Goal: Information Seeking & Learning: Learn about a topic

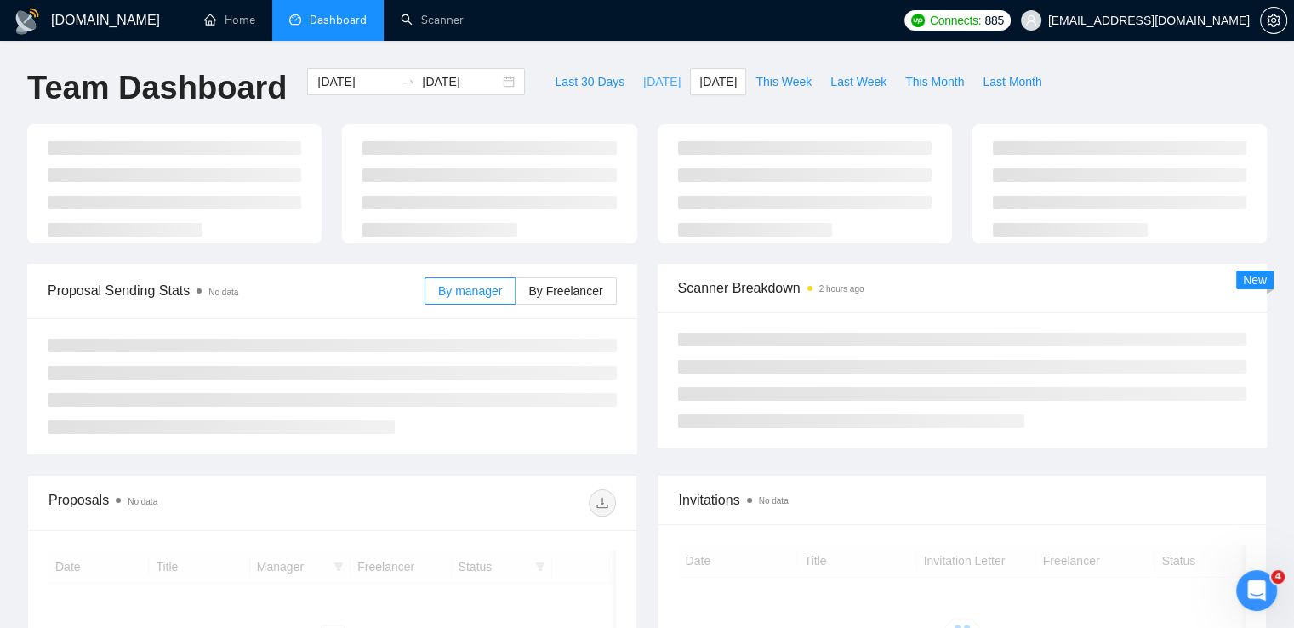
click at [643, 88] on span "[DATE]" at bounding box center [661, 81] width 37 height 19
type input "[DATE]"
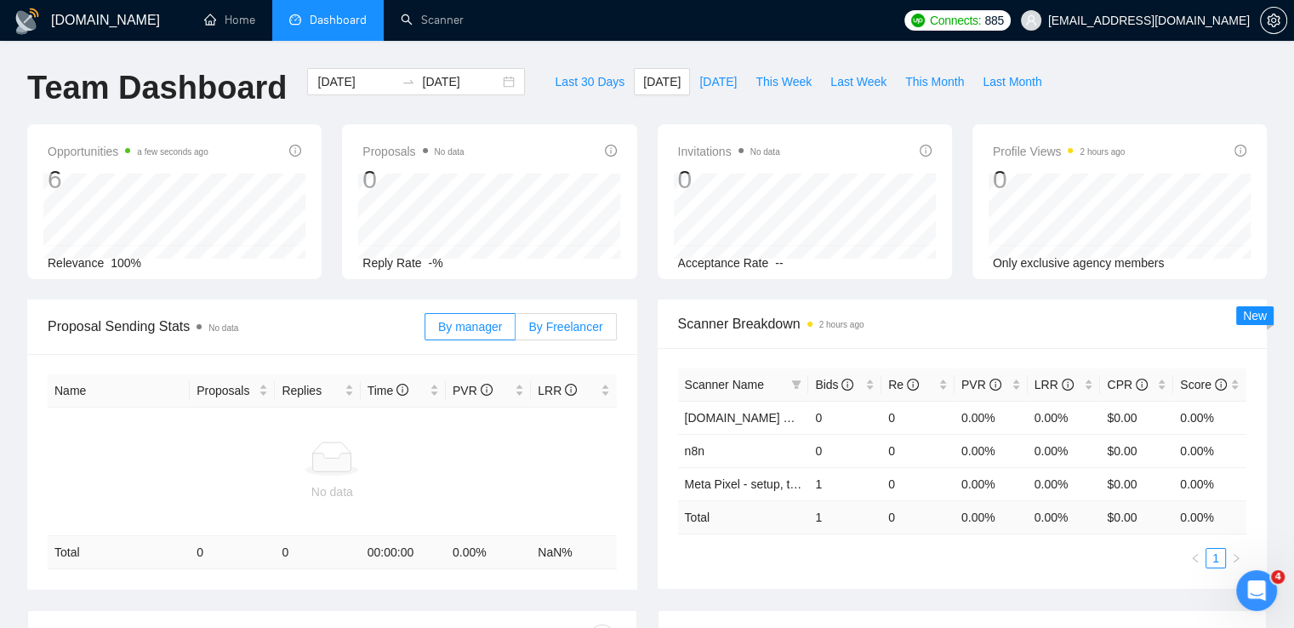
click at [574, 337] on label "By Freelancer" at bounding box center [566, 326] width 100 height 27
click at [516, 331] on input "By Freelancer" at bounding box center [516, 331] width 0 height 0
click at [700, 75] on span "[DATE]" at bounding box center [718, 81] width 37 height 19
type input "[DATE]"
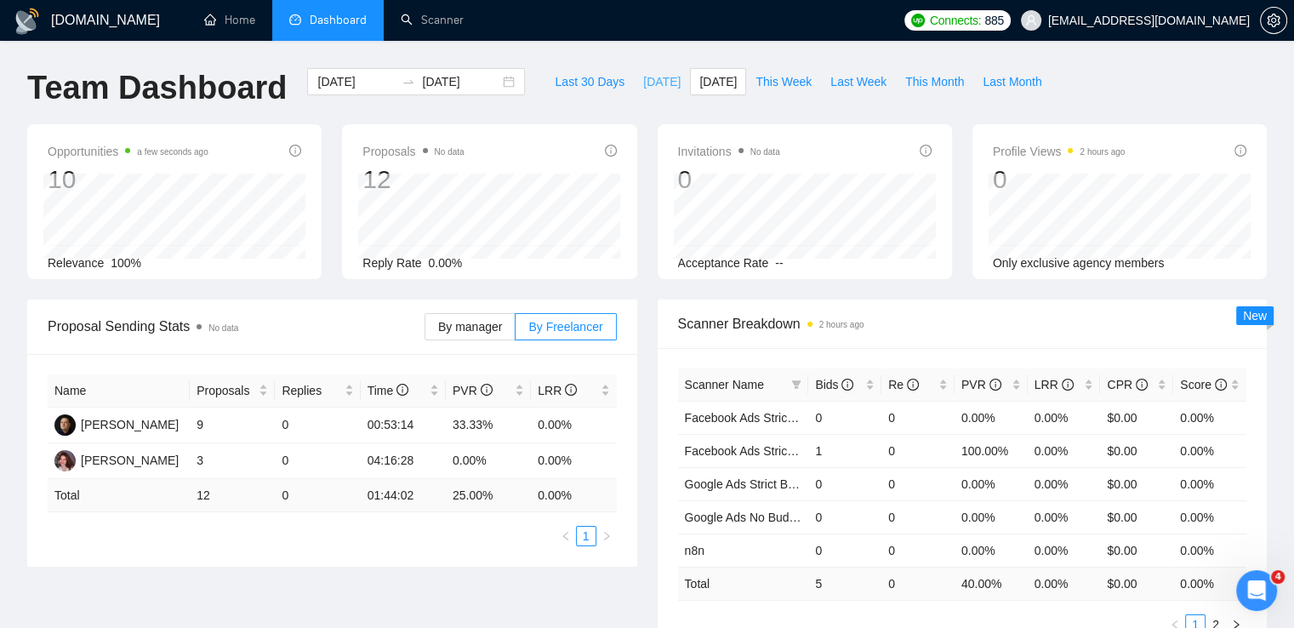
click at [643, 86] on span "[DATE]" at bounding box center [661, 81] width 37 height 19
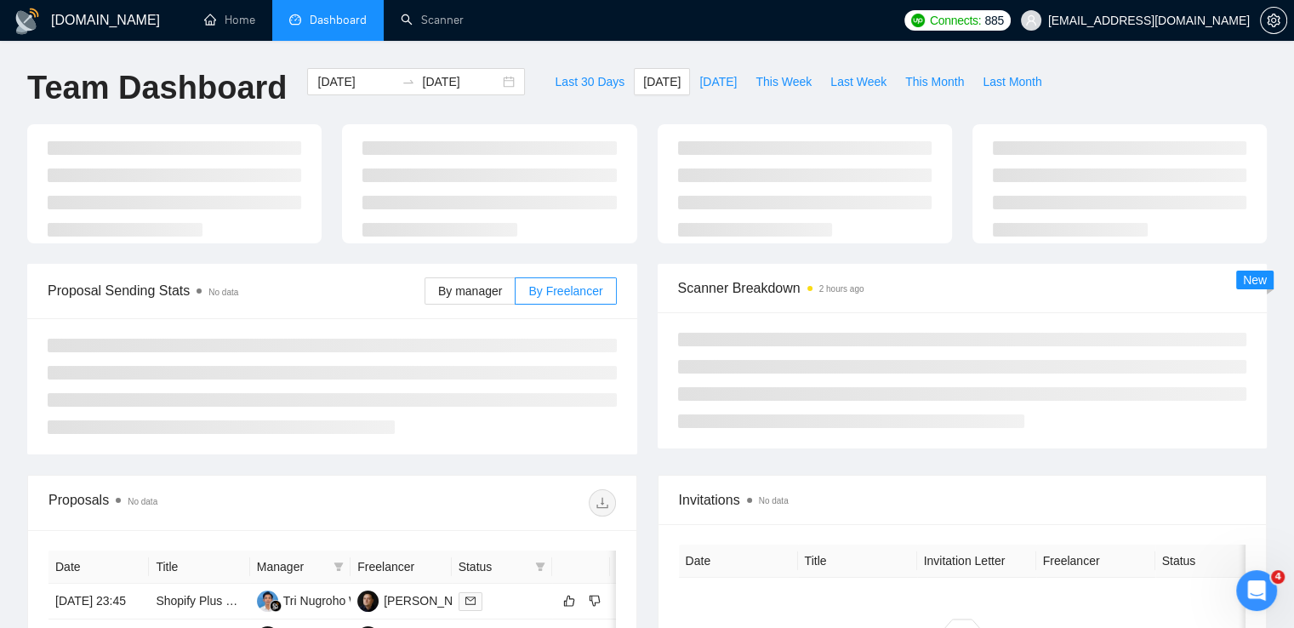
type input "[DATE]"
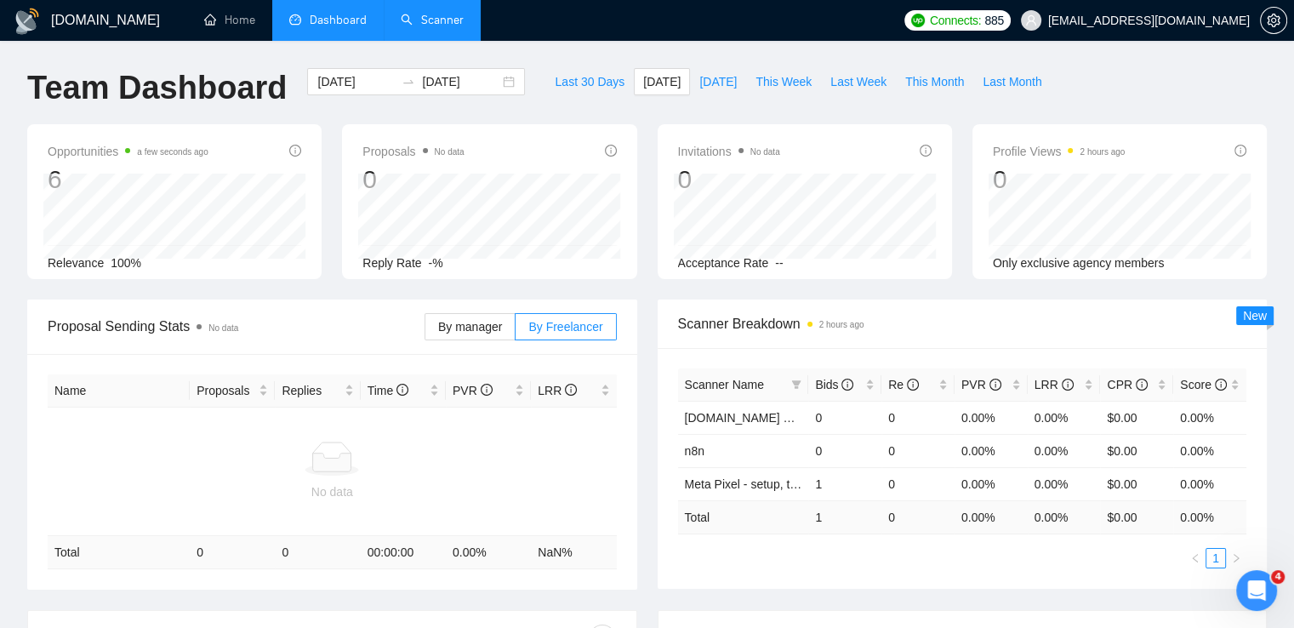
click at [443, 24] on link "Scanner" at bounding box center [432, 20] width 63 height 14
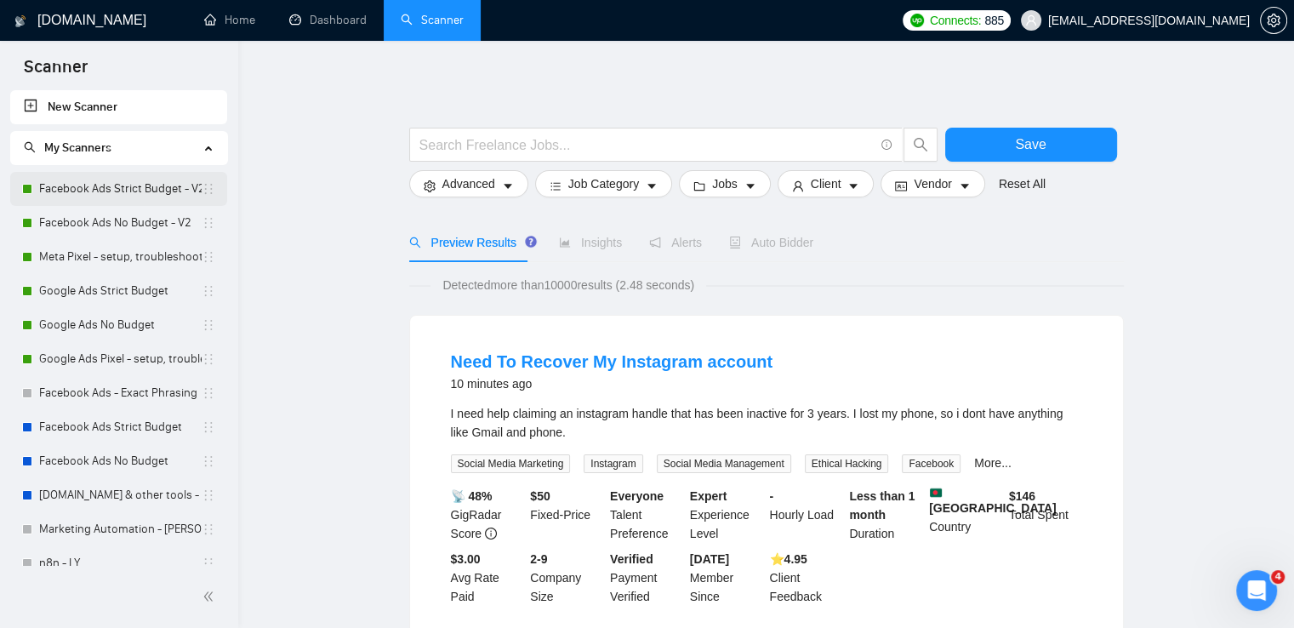
click at [112, 186] on link "Facebook Ads Strict Budget - V2" at bounding box center [120, 189] width 163 height 34
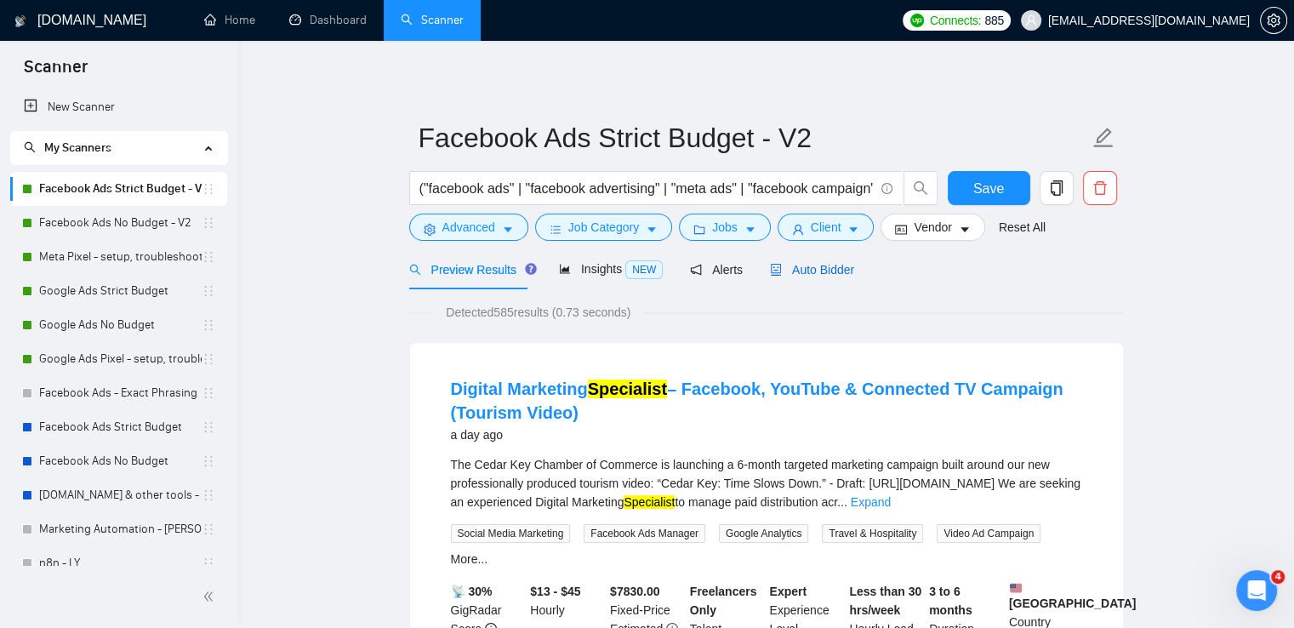
click at [810, 269] on span "Auto Bidder" at bounding box center [812, 270] width 84 height 14
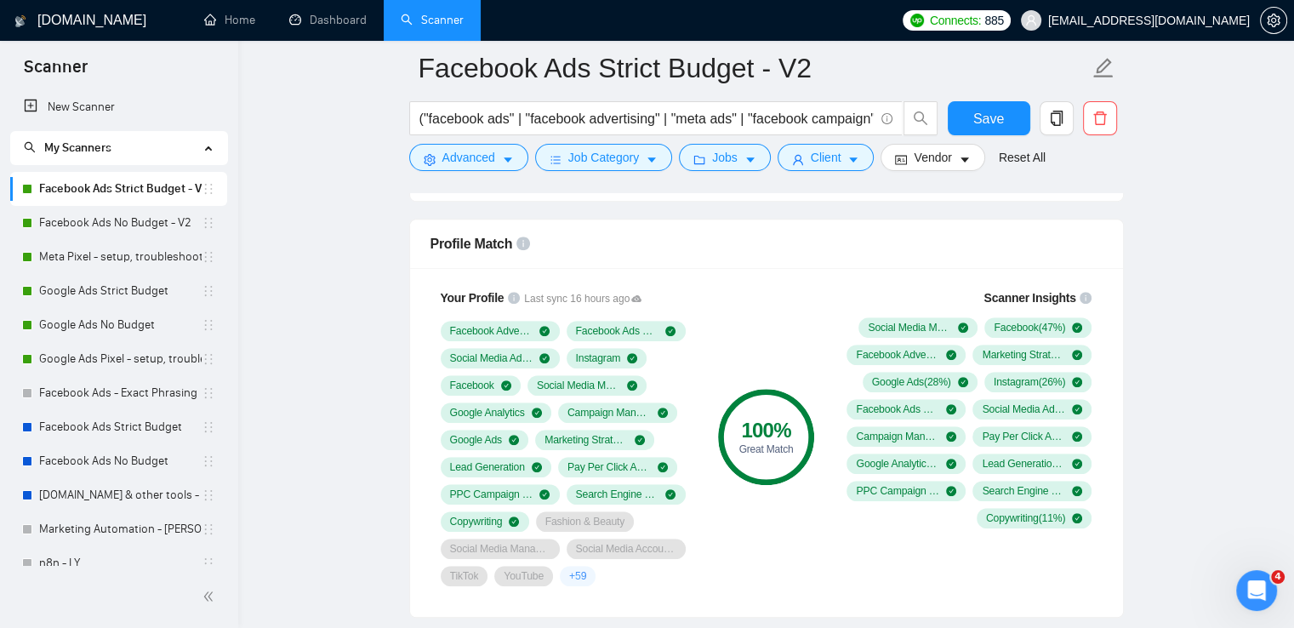
scroll to position [1021, 0]
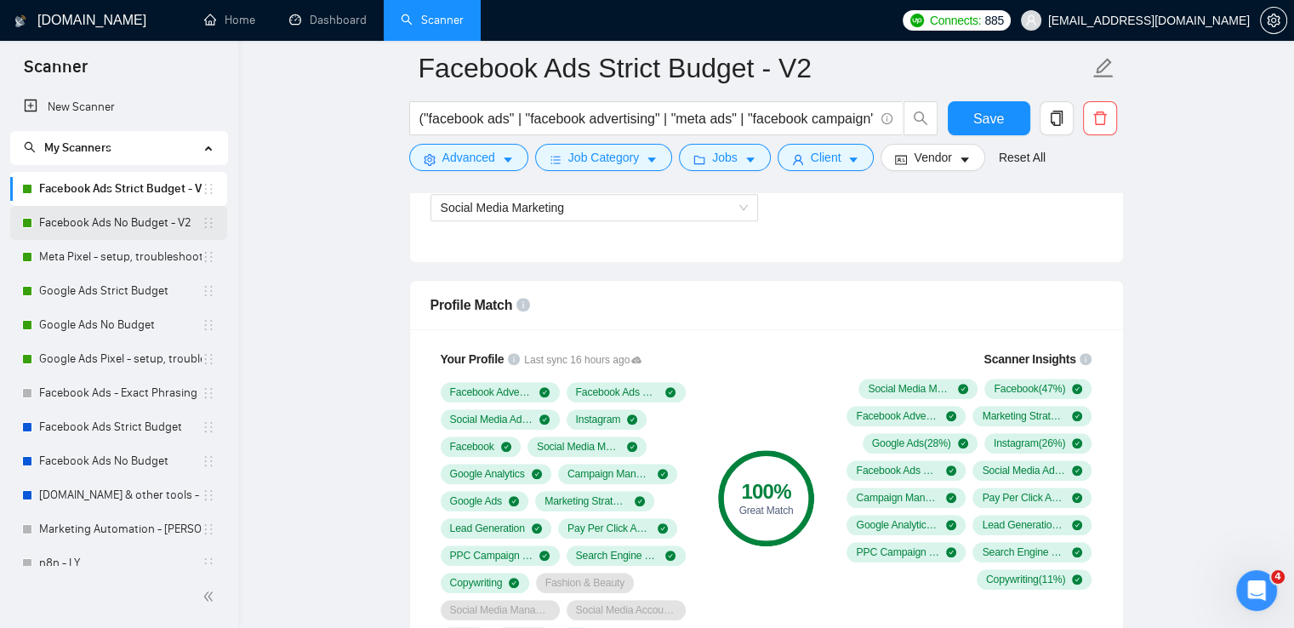
click at [106, 226] on link "Facebook Ads No Budget - V2" at bounding box center [120, 223] width 163 height 34
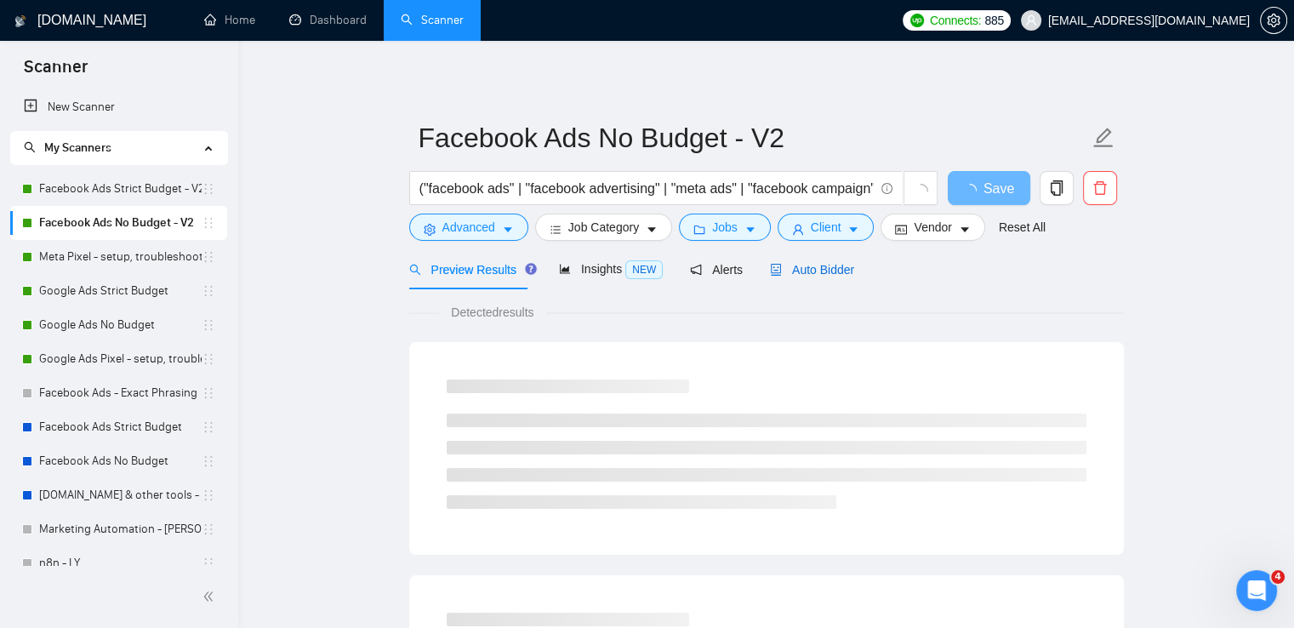
click at [800, 263] on span "Auto Bidder" at bounding box center [812, 270] width 84 height 14
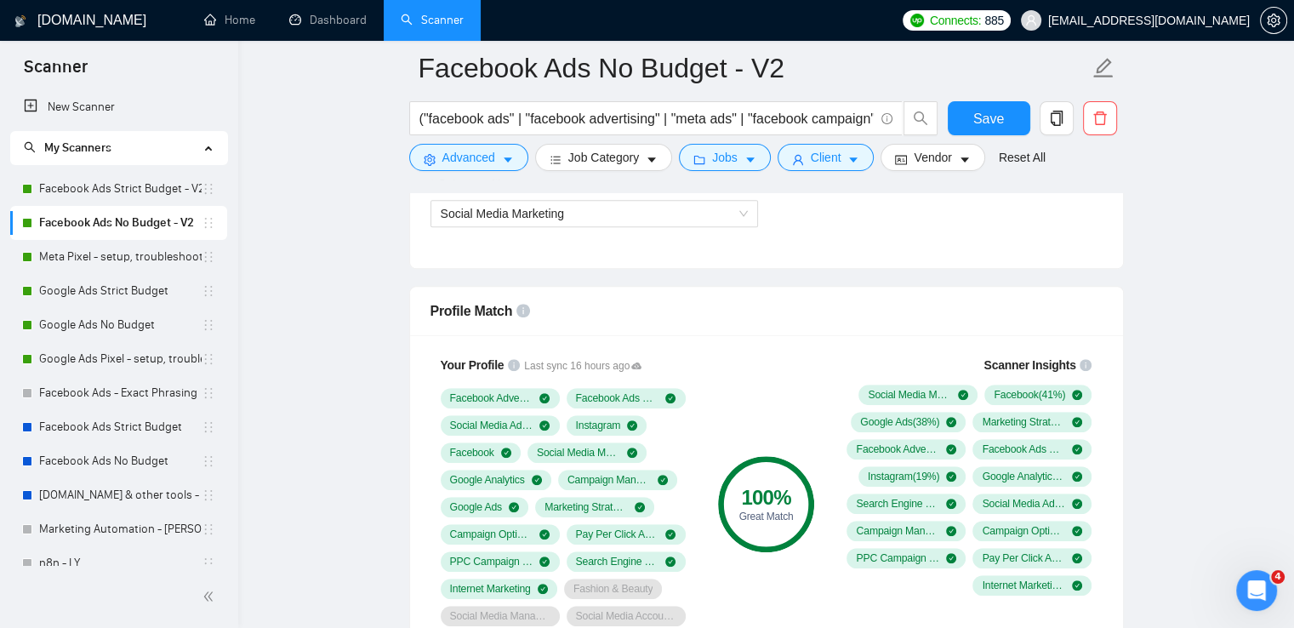
scroll to position [1021, 0]
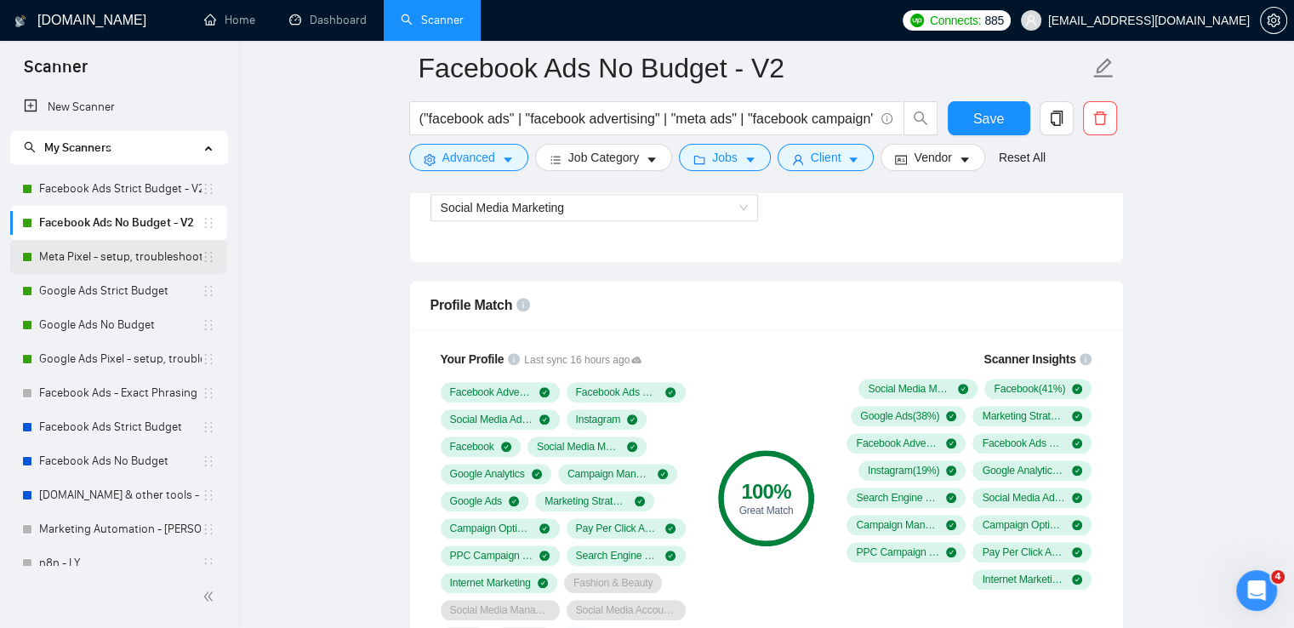
click at [143, 249] on link "Meta Pixel - setup, troubleshooting, tracking" at bounding box center [120, 257] width 163 height 34
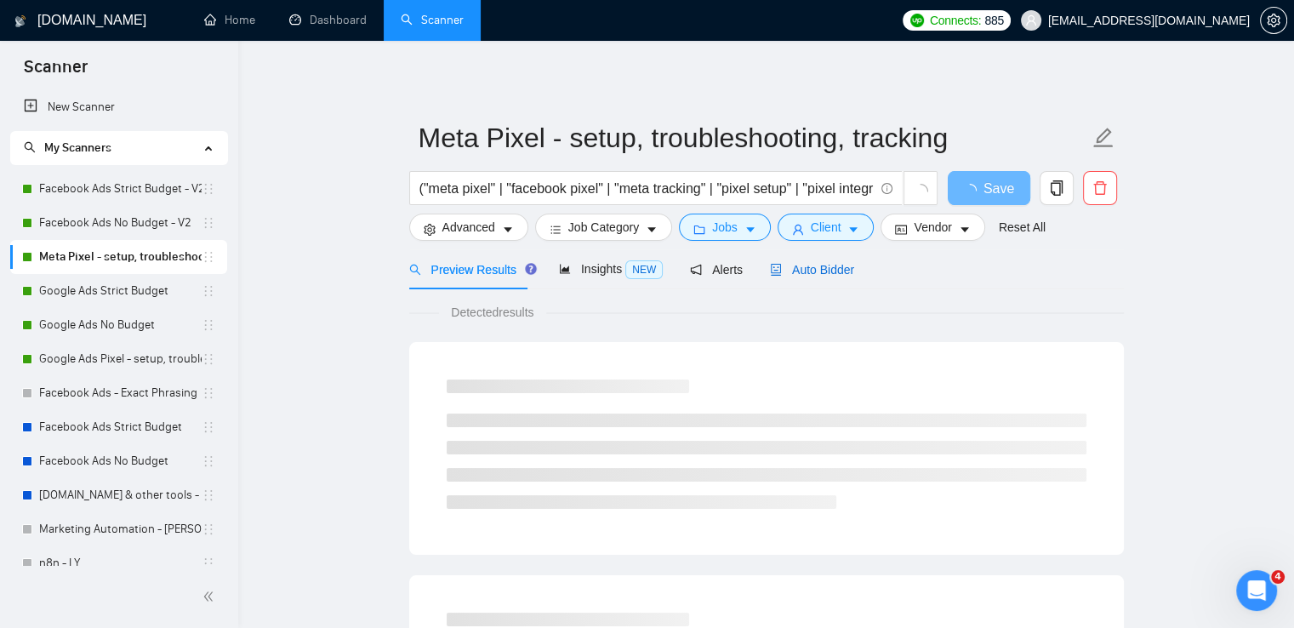
click at [814, 266] on span "Auto Bidder" at bounding box center [812, 270] width 84 height 14
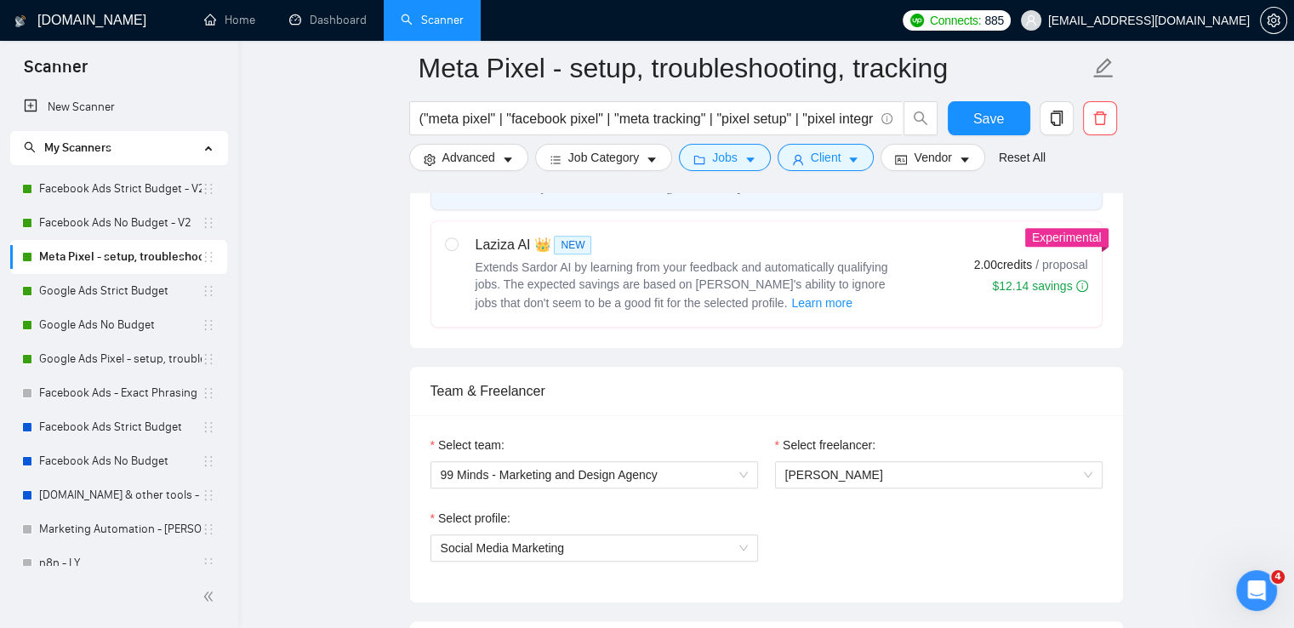
scroll to position [936, 0]
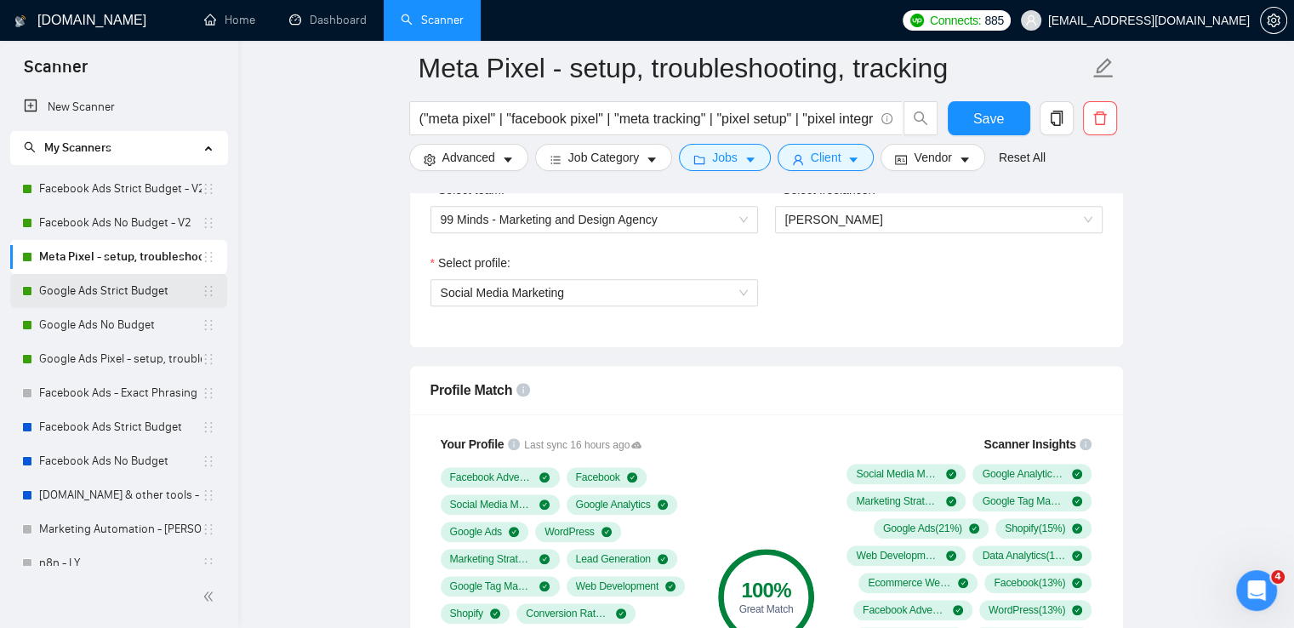
click at [82, 290] on link "Google Ads Strict Budget" at bounding box center [120, 291] width 163 height 34
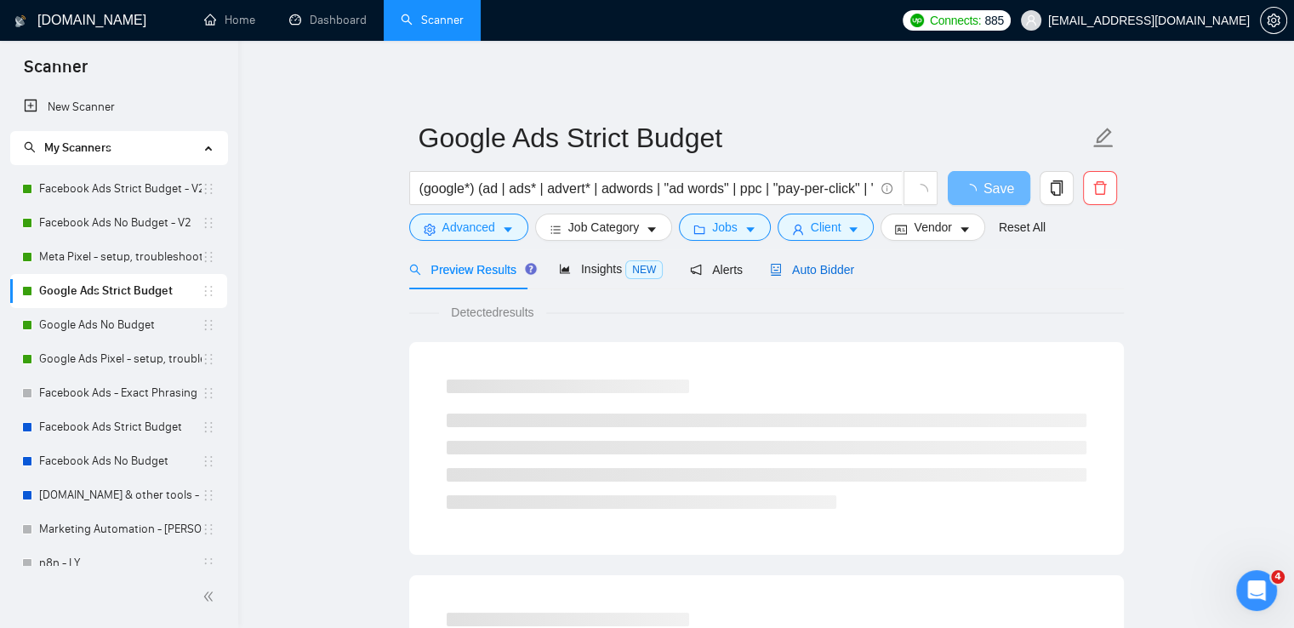
click at [803, 264] on span "Auto Bidder" at bounding box center [812, 270] width 84 height 14
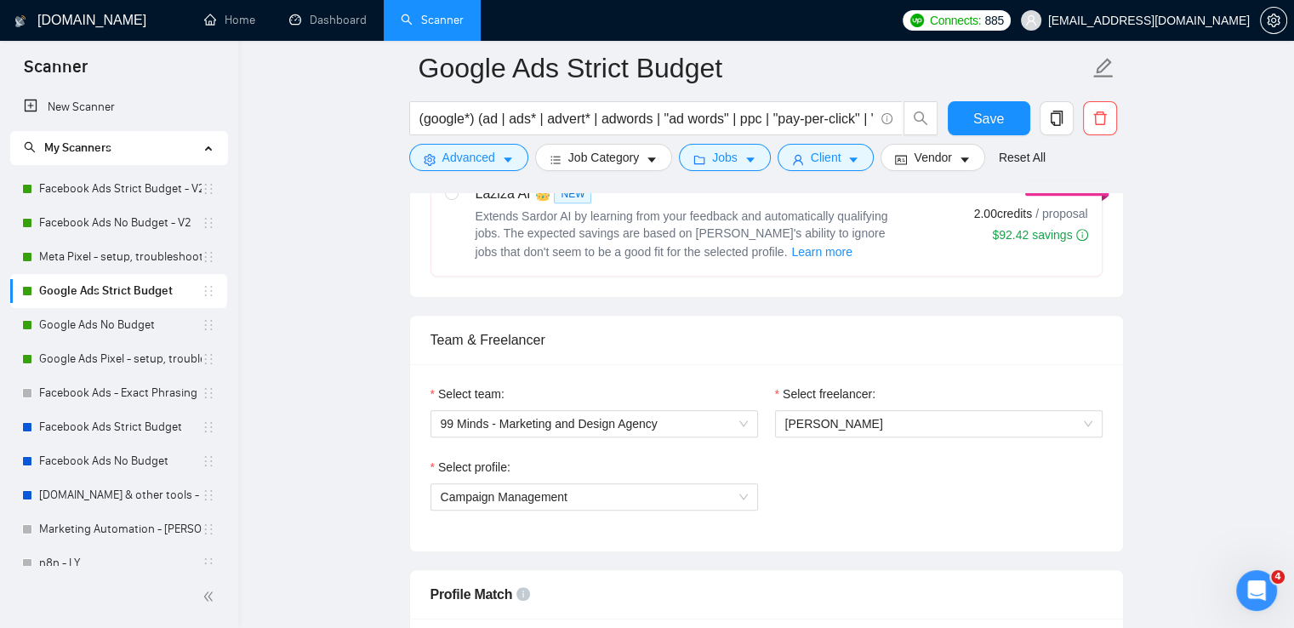
scroll to position [1021, 0]
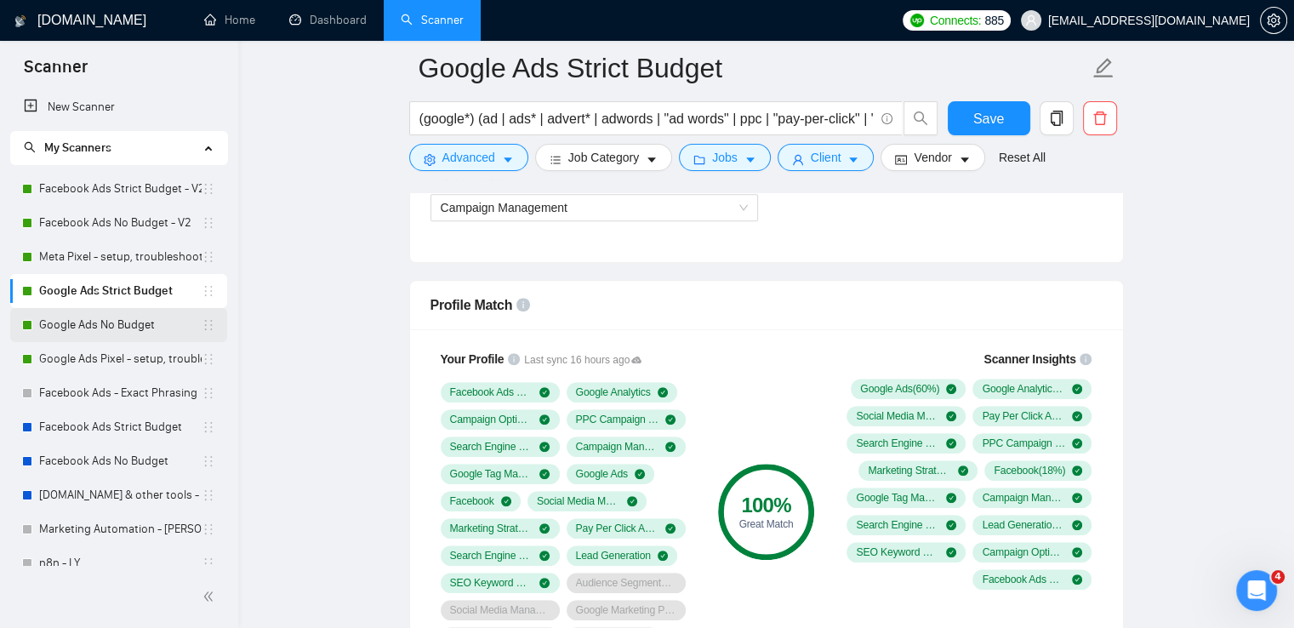
click at [117, 328] on link "Google Ads No Budget" at bounding box center [120, 325] width 163 height 34
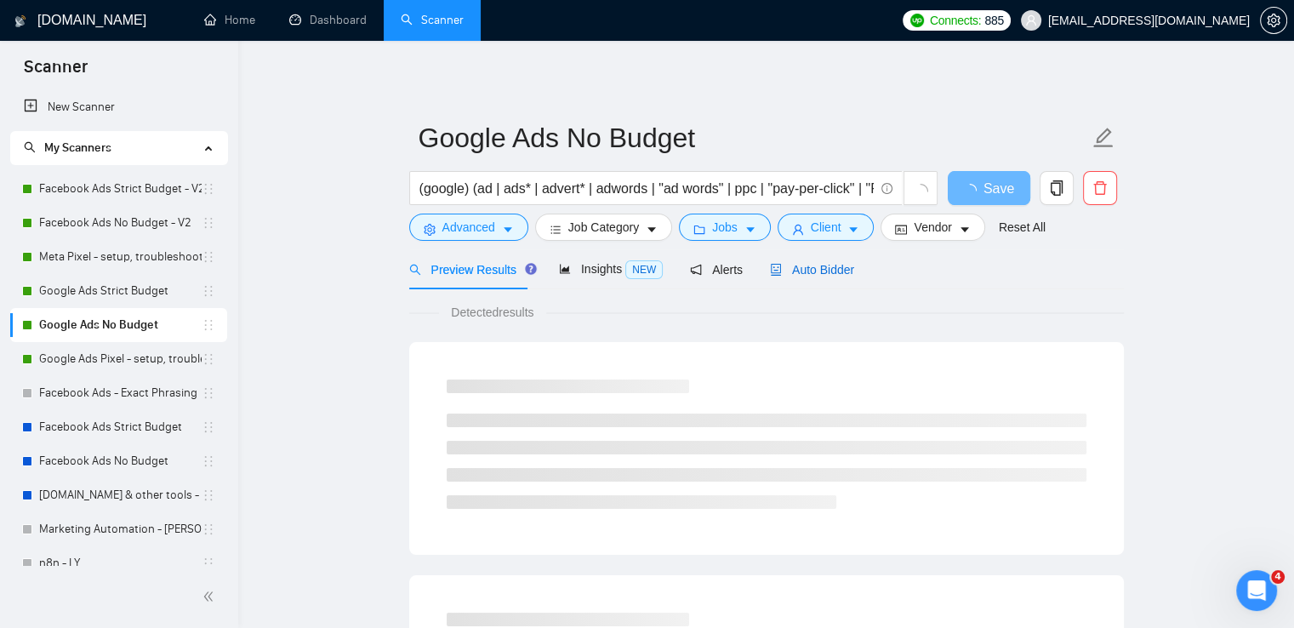
click at [813, 266] on span "Auto Bidder" at bounding box center [812, 270] width 84 height 14
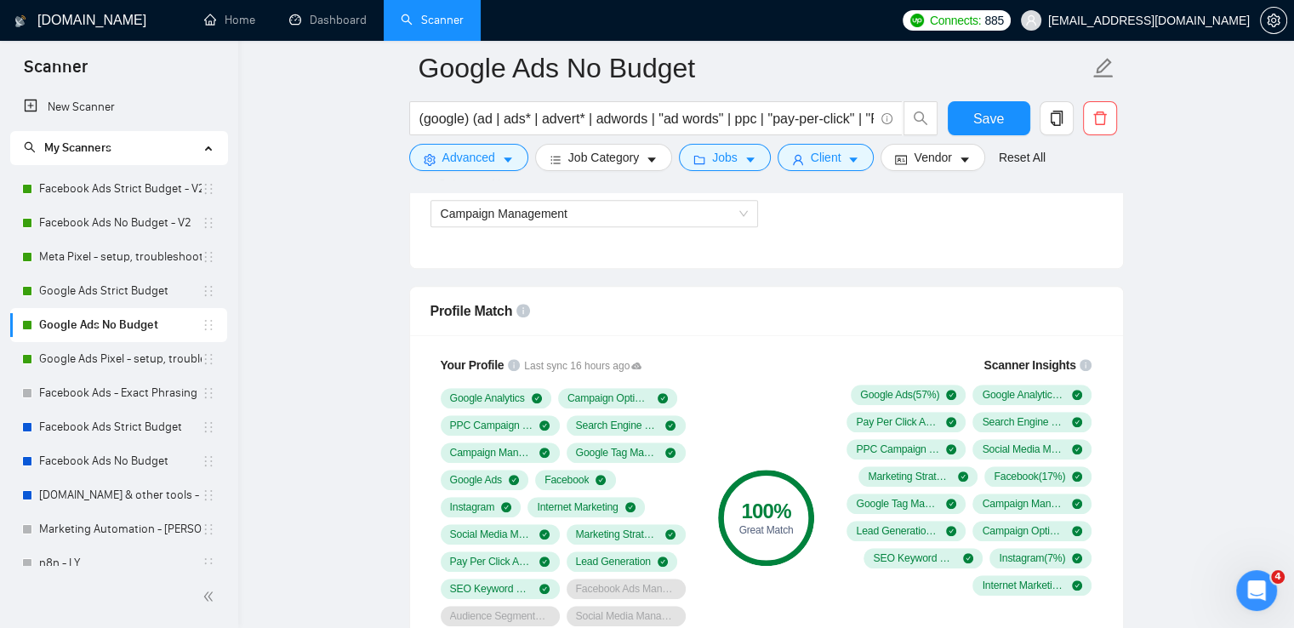
scroll to position [1106, 0]
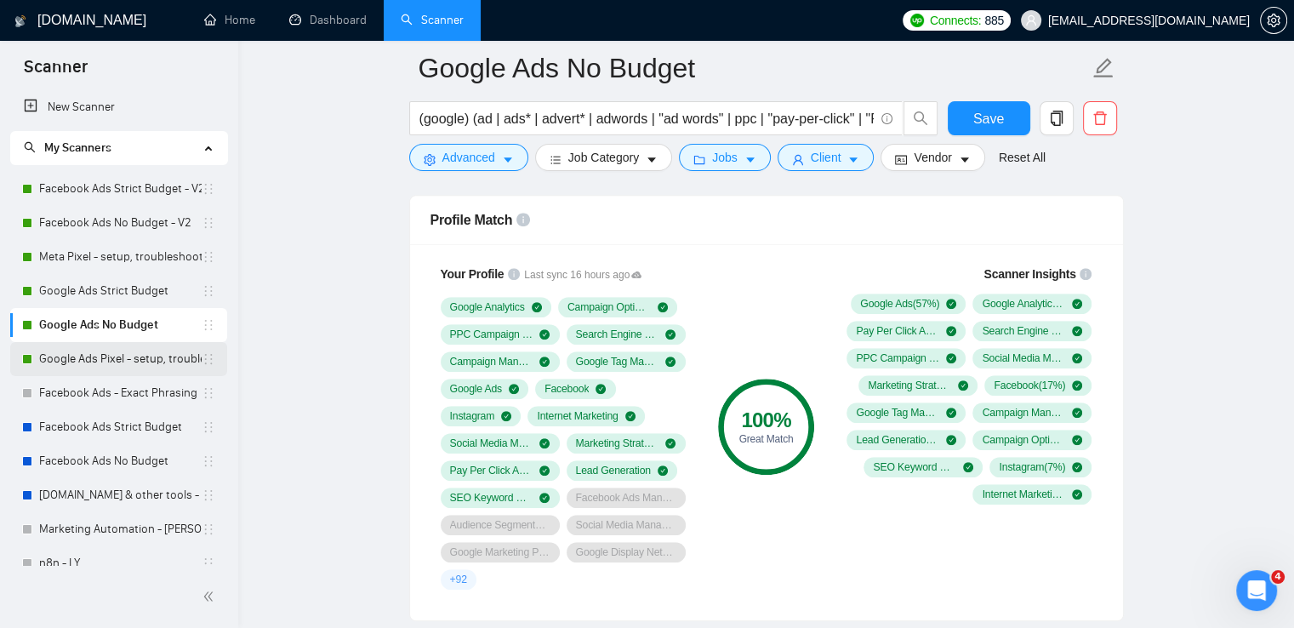
click at [109, 354] on link "Google Ads Pixel - setup, troubleshooting, tracking" at bounding box center [120, 359] width 163 height 34
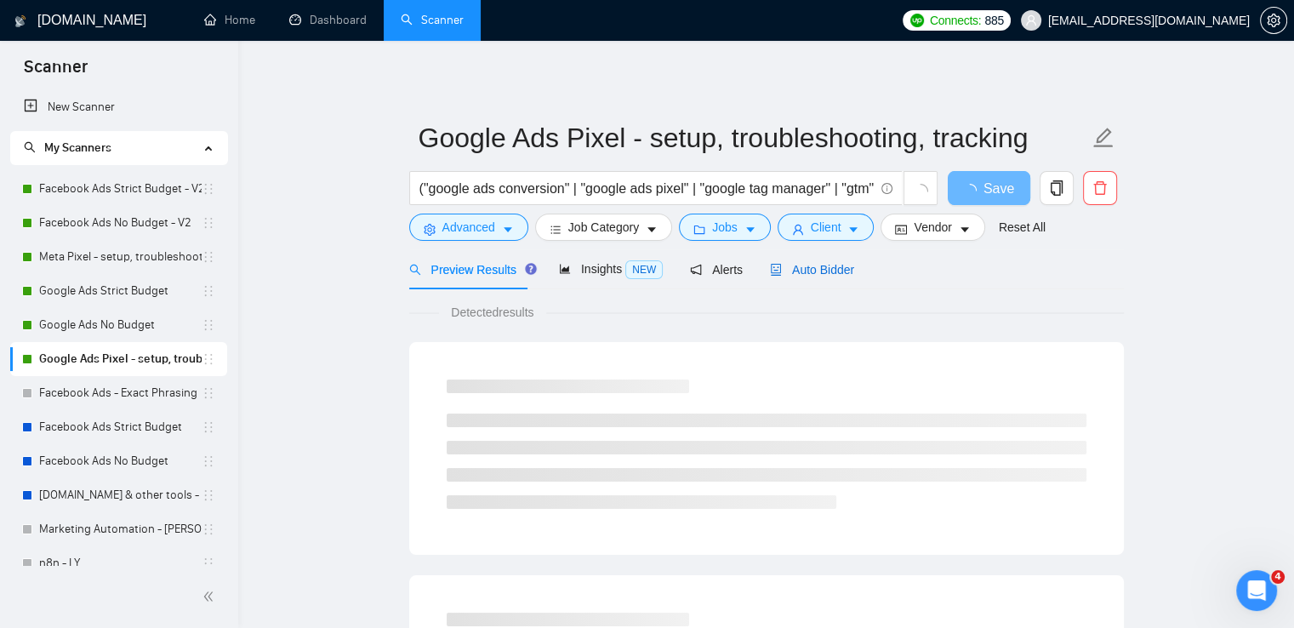
click at [805, 267] on span "Auto Bidder" at bounding box center [812, 270] width 84 height 14
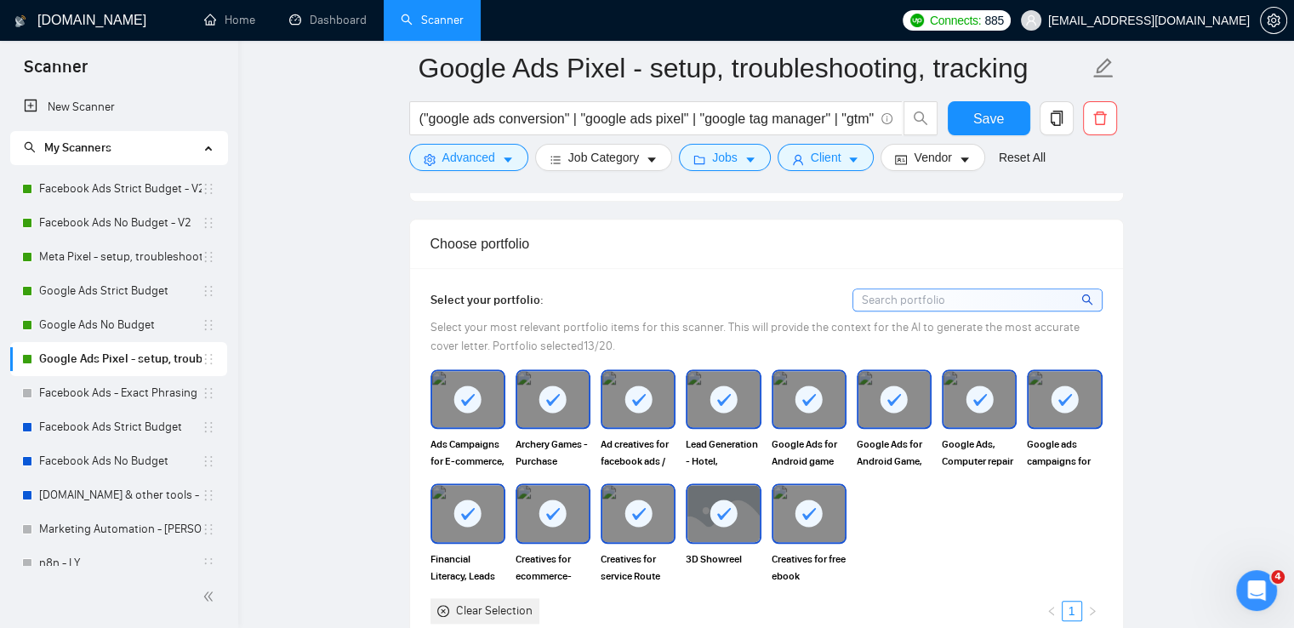
scroll to position [1617, 0]
